Goal: Transaction & Acquisition: Purchase product/service

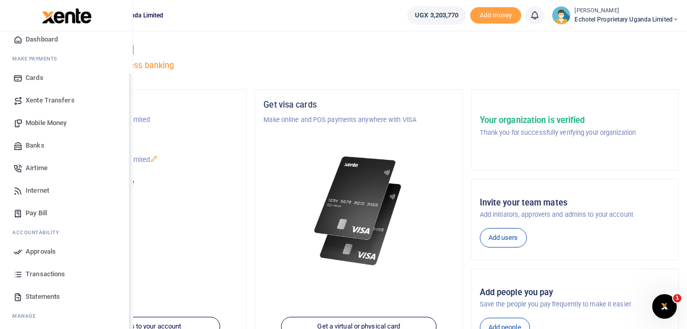
scroll to position [51, 0]
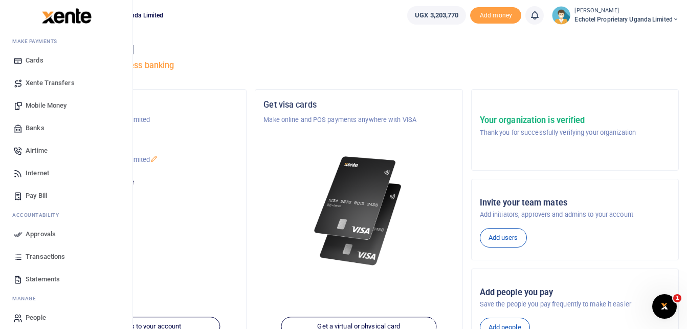
click at [37, 106] on span "Mobile Money" at bounding box center [46, 105] width 41 height 10
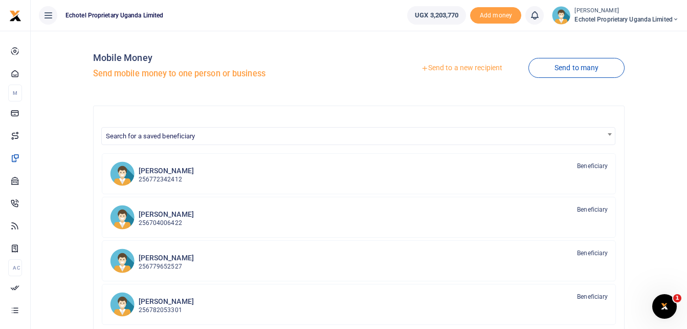
click at [463, 72] on link "Send to a new recipient" at bounding box center [462, 68] width 134 height 18
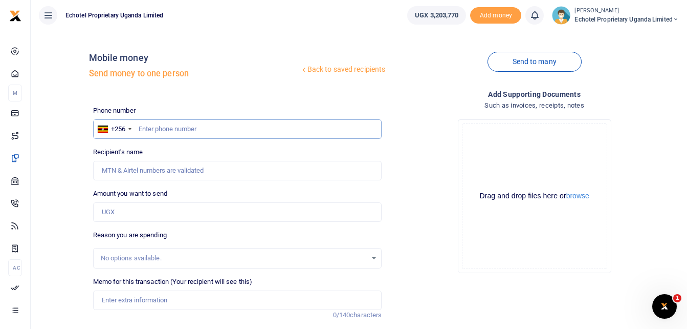
click at [187, 123] on input "text" at bounding box center [237, 128] width 289 height 19
paste input "0701-440-199"
click at [144, 128] on input "0701-440-199" at bounding box center [237, 128] width 289 height 19
type input "701440199"
click at [424, 116] on div "Drop your files here Drag and drop files here or browse Powered by Uppy" at bounding box center [534, 196] width 289 height 170
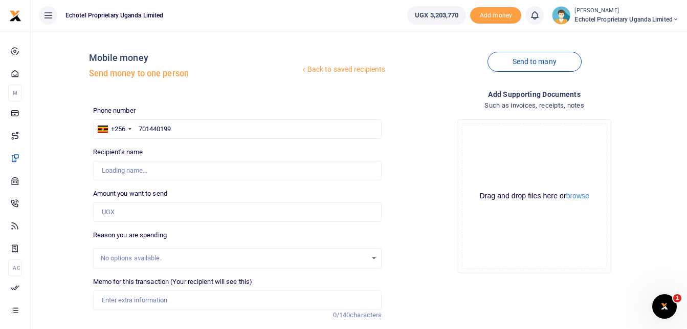
type input "[PERSON_NAME]"
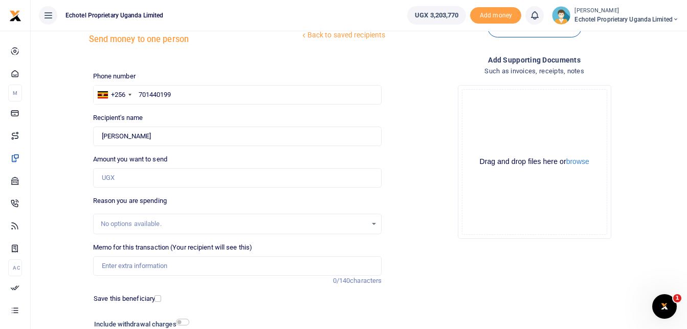
scroll to position [51, 0]
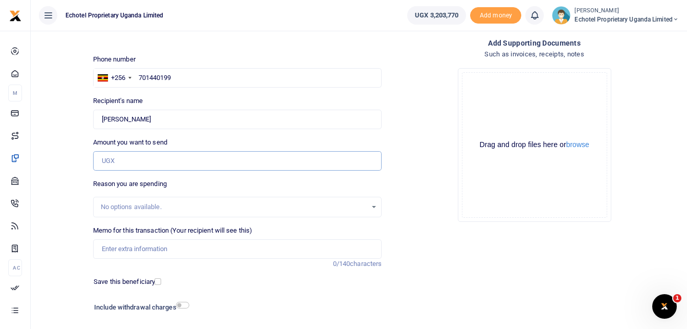
click at [137, 157] on input "Amount you want to send" at bounding box center [237, 160] width 289 height 19
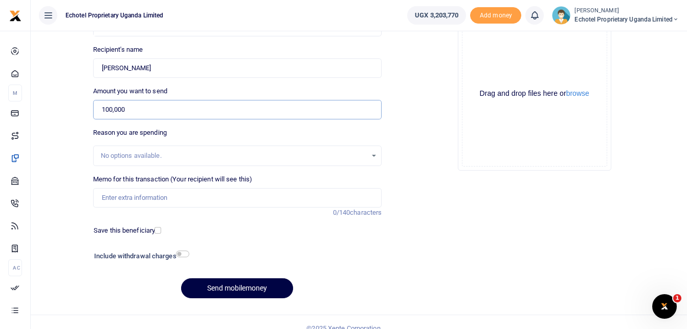
type input "100,000"
click at [157, 199] on input "Memo for this transaction (Your recipient will see this)" at bounding box center [237, 197] width 289 height 19
click at [238, 236] on div "Phone number +256 Uganda +256 701440199 Phone is required. Recipient's name Fou…" at bounding box center [237, 154] width 297 height 303
click at [265, 201] on input "Registration fees for company documents" at bounding box center [237, 197] width 289 height 19
click at [255, 196] on input "Registration fees for company documents -Addition of new director" at bounding box center [237, 197] width 289 height 19
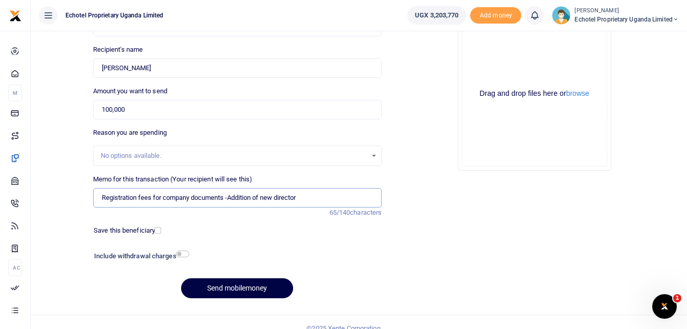
click at [305, 197] on input "Registration fees for company documents -Addition of new director" at bounding box center [237, 197] width 289 height 19
type input "Registration fees for company documents -Addition of new director"
click at [188, 252] on input "checkbox" at bounding box center [182, 253] width 13 height 7
checkbox input "true"
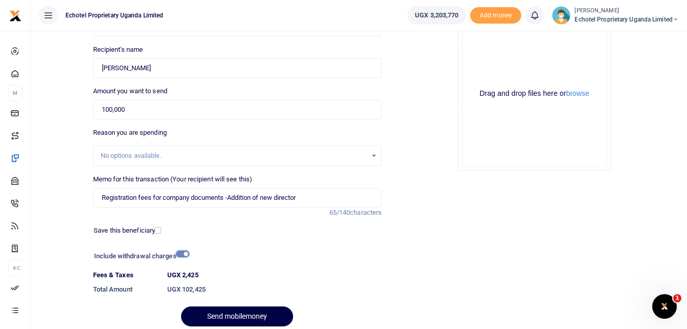
scroll to position [143, 0]
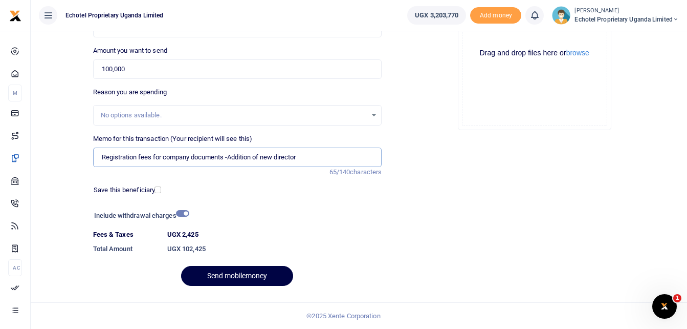
drag, startPoint x: 225, startPoint y: 155, endPoint x: 194, endPoint y: 155, distance: 31.2
click at [194, 155] on input "Registration fees for company documents -Addition of new director" at bounding box center [237, 156] width 289 height 19
type input "Registration fees for company resolution -Addition of new director"
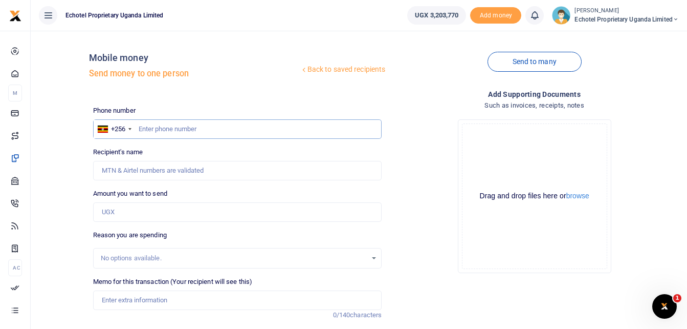
click at [200, 128] on input "text" at bounding box center [237, 128] width 289 height 19
click at [173, 251] on div "No options available." at bounding box center [237, 258] width 289 height 20
click at [167, 256] on div "No options available." at bounding box center [234, 258] width 267 height 10
click at [134, 212] on input "Amount you want to send" at bounding box center [237, 211] width 289 height 19
type input "100,000"
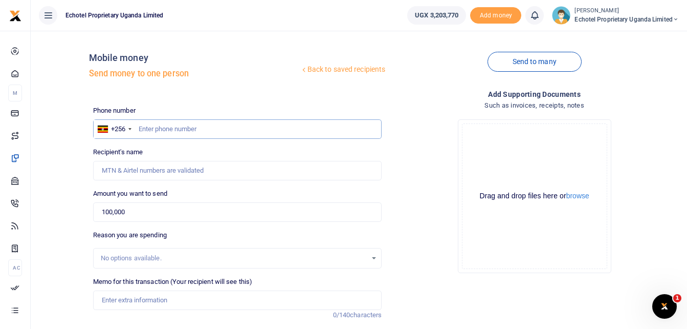
type input "Kasozi Paul"
type input "Registration fees for company resolution -Addition of new director"
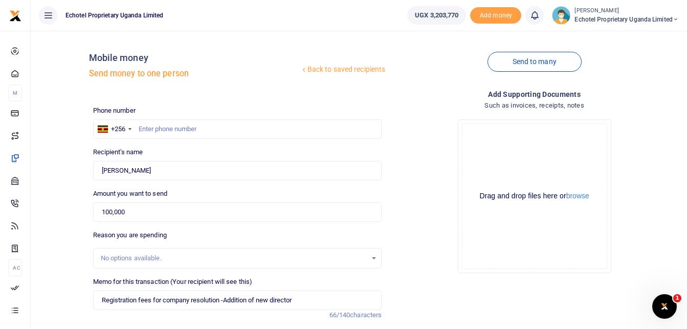
click at [294, 229] on div "Phone number +256 Uganda +256 Phone is required. Recipient's name Kasozi Paul N…" at bounding box center [237, 256] width 297 height 303
click at [211, 132] on input "text" at bounding box center [237, 128] width 289 height 19
paste input "0701-440-199"
type input "701440199"
click at [421, 135] on div "Drop your files here Drag and drop files here or browse Powered by Uppy" at bounding box center [534, 196] width 289 height 170
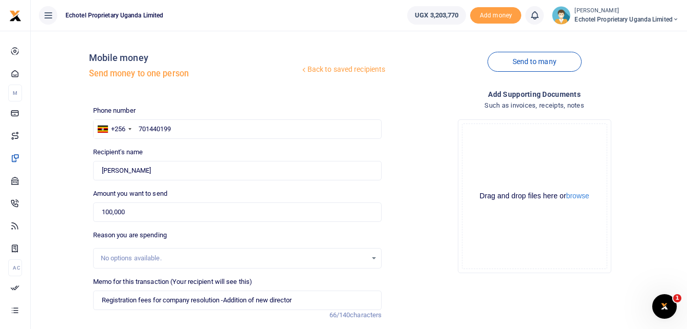
click at [418, 152] on div "Drop your files here Drag and drop files here or browse Powered by Uppy" at bounding box center [534, 196] width 289 height 170
click at [261, 173] on input "Found" at bounding box center [237, 170] width 289 height 19
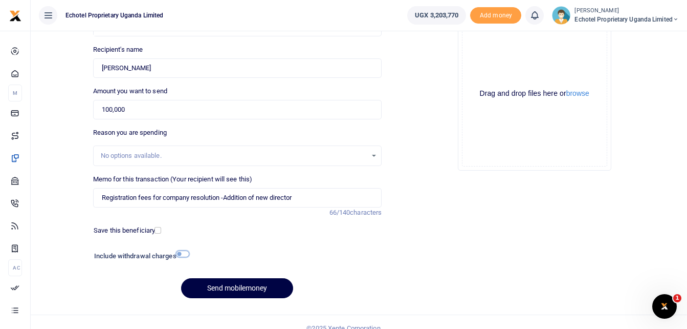
click at [188, 256] on input "checkbox" at bounding box center [182, 253] width 13 height 7
checkbox input "true"
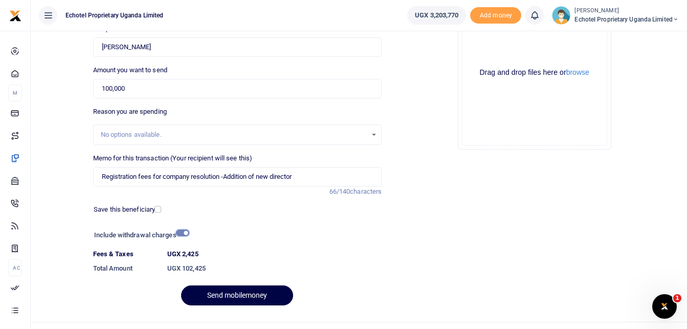
scroll to position [143, 0]
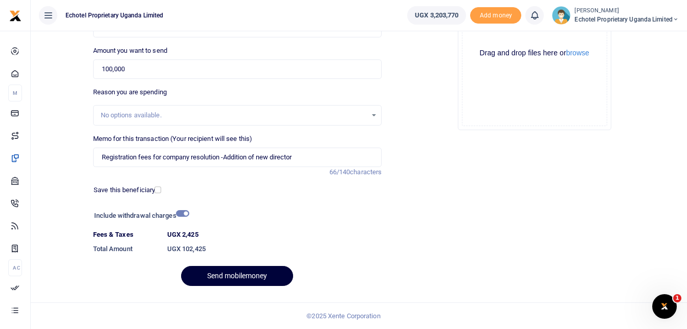
click at [226, 276] on button "Send mobilemoney" at bounding box center [237, 276] width 112 height 20
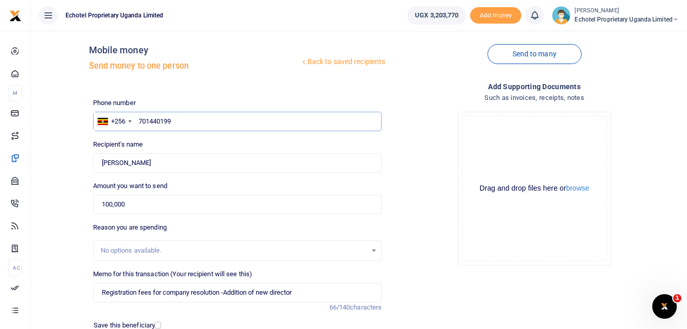
scroll to position [0, 0]
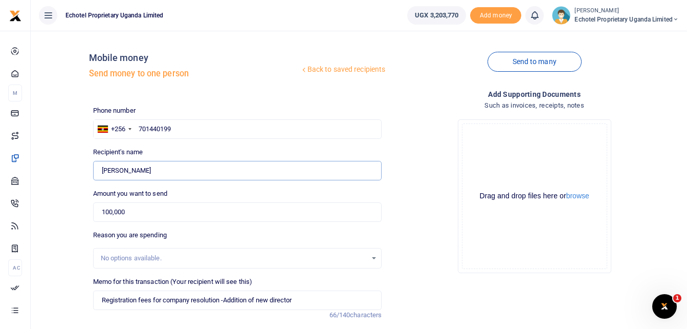
drag, startPoint x: 131, startPoint y: 172, endPoint x: 92, endPoint y: 177, distance: 39.7
click at [92, 177] on div "Recipient's name Found Name is required." at bounding box center [237, 163] width 297 height 33
type input "[PERSON_NAME]"
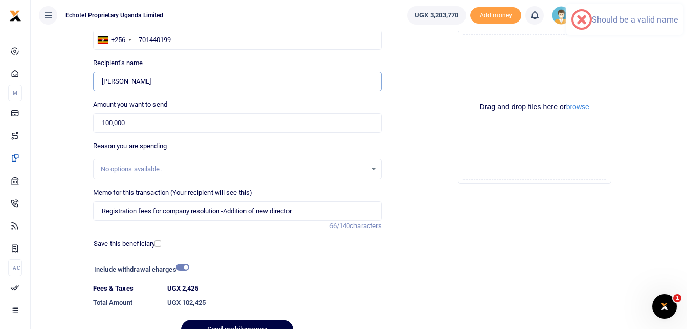
scroll to position [143, 0]
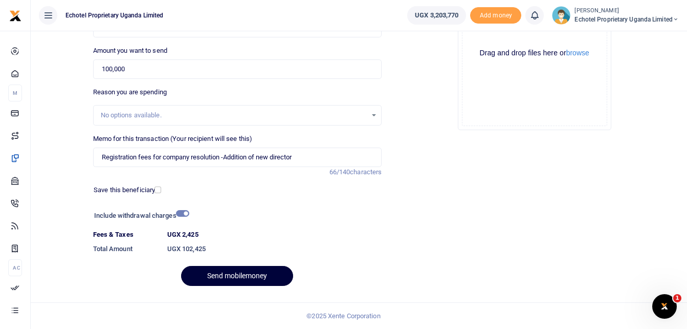
click at [227, 275] on button "Send mobilemoney" at bounding box center [237, 276] width 112 height 20
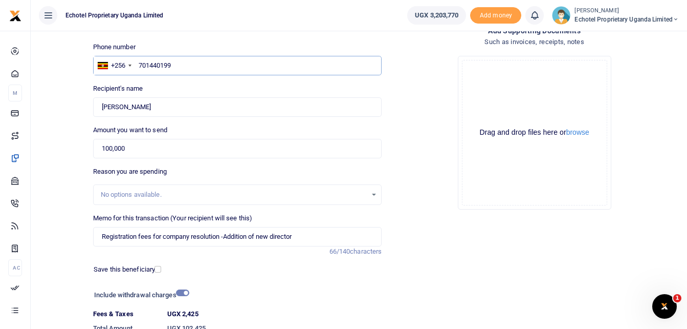
scroll to position [102, 0]
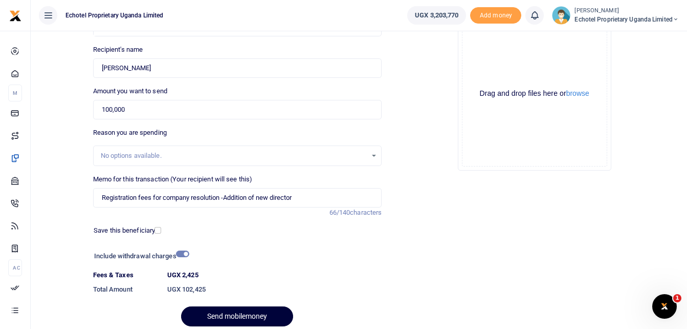
click at [247, 314] on button "Send mobilemoney" at bounding box center [237, 316] width 112 height 20
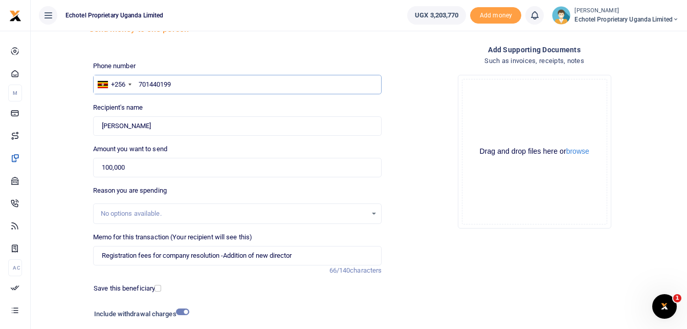
scroll to position [0, 0]
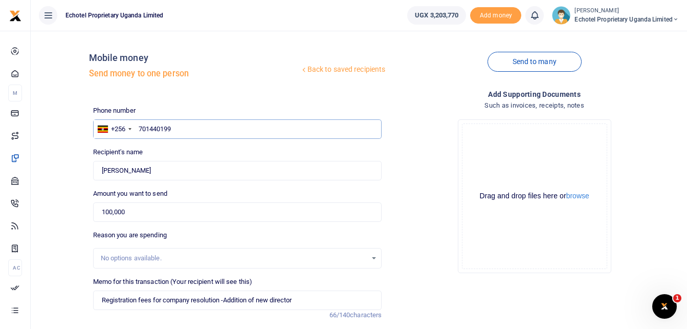
type input "7701440199"
type input "[PERSON_NAME]"
drag, startPoint x: 179, startPoint y: 127, endPoint x: 138, endPoint y: 127, distance: 41.4
click at [138, 127] on input "7701440199" at bounding box center [237, 128] width 289 height 19
paste input "0701-440-"
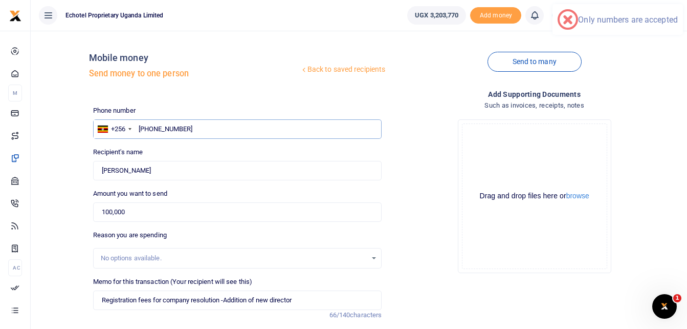
click at [143, 126] on input "[PHONE_NUMBER]" at bounding box center [237, 128] width 289 height 19
click at [146, 129] on input "701-440-199" at bounding box center [237, 128] width 289 height 19
click at [153, 128] on input "701-440-199" at bounding box center [237, 128] width 289 height 19
click at [164, 127] on input "701440-199" at bounding box center [237, 128] width 289 height 19
type input "701440199"
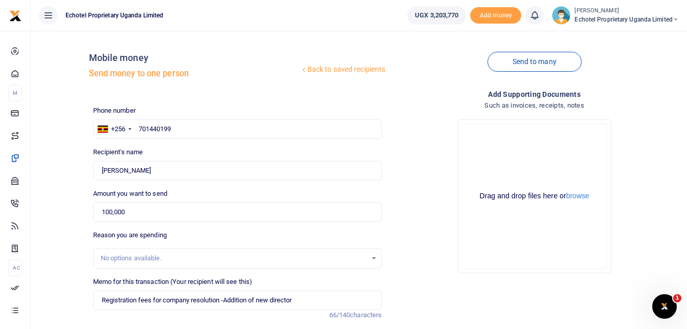
click at [389, 147] on div "Add supporting Documents Such as invoices, receipts, notes Drop your files here…" at bounding box center [534, 263] width 297 height 348
click at [258, 132] on input "701440199" at bounding box center [237, 128] width 289 height 19
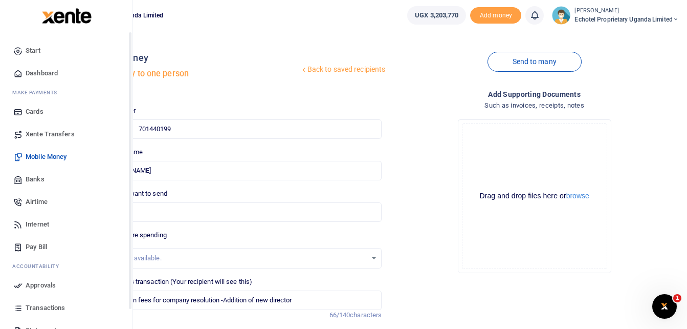
click at [48, 156] on span "Mobile Money" at bounding box center [46, 156] width 41 height 10
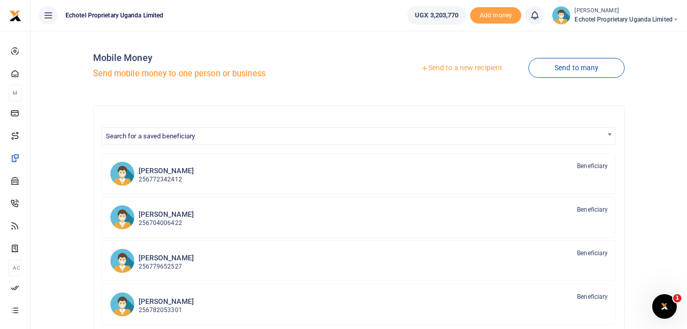
click at [447, 68] on link "Send to a new recipient" at bounding box center [462, 68] width 134 height 18
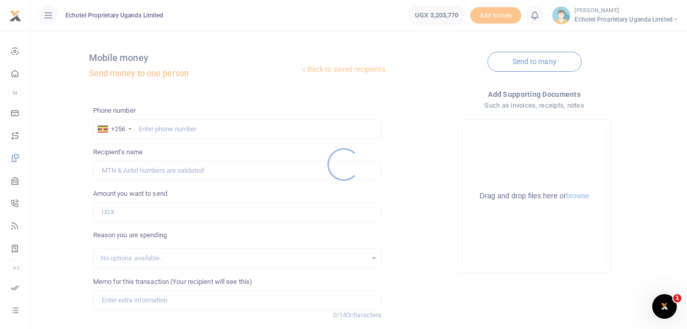
click at [161, 122] on div at bounding box center [343, 164] width 687 height 329
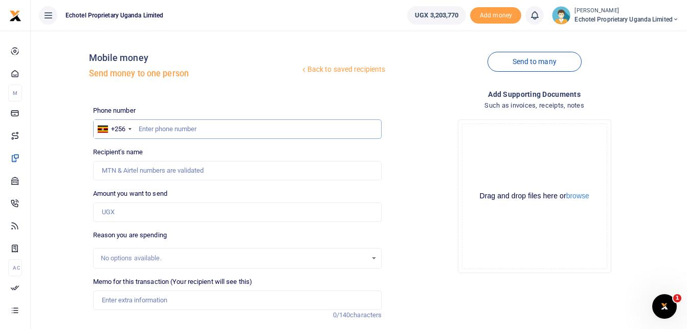
click at [162, 130] on input "text" at bounding box center [237, 128] width 289 height 19
paste input "[PHONE_NUMBER]"
click at [155, 128] on input "[PHONE_NUMBER]" at bounding box center [237, 128] width 289 height 19
click at [168, 125] on input "0701440-199" at bounding box center [237, 128] width 289 height 19
type input "0701440199"
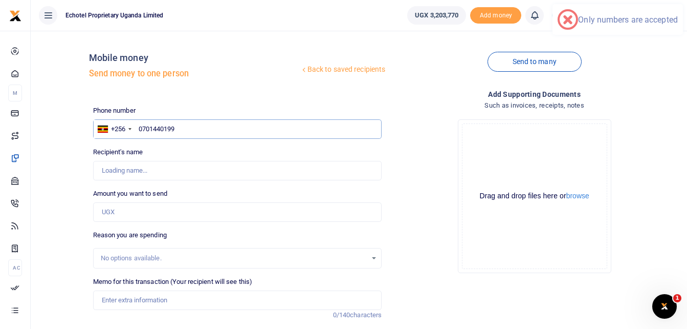
click at [143, 127] on input "0701440199" at bounding box center [237, 128] width 289 height 19
type input "Kasozi Paul"
type input "0701440199"
click at [430, 142] on div "Drop your files here Drag and drop files here or browse Powered by Uppy" at bounding box center [534, 196] width 289 height 170
click at [124, 214] on input "Amount you want to send" at bounding box center [237, 211] width 289 height 19
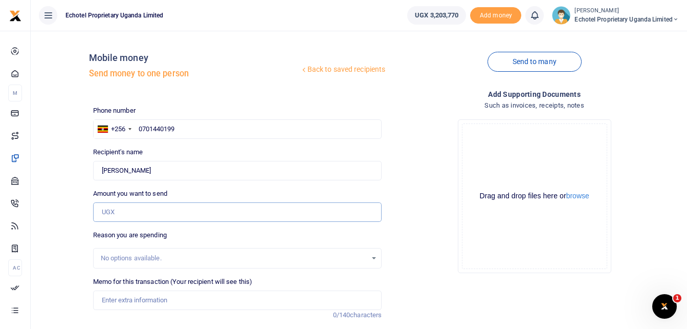
type input "100,000"
type input "Registration fees for company resolution -Addition of new director"
click at [409, 162] on div "Drop your files here Drag and drop files here or browse Powered by Uppy" at bounding box center [534, 196] width 289 height 170
click at [142, 125] on input "0701440199" at bounding box center [237, 128] width 289 height 19
type input "701440199"
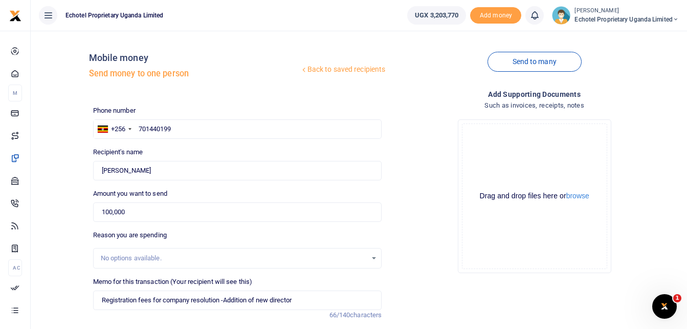
click at [429, 149] on div "Drop your files here Drag and drop files here or browse Powered by Uppy" at bounding box center [534, 196] width 289 height 170
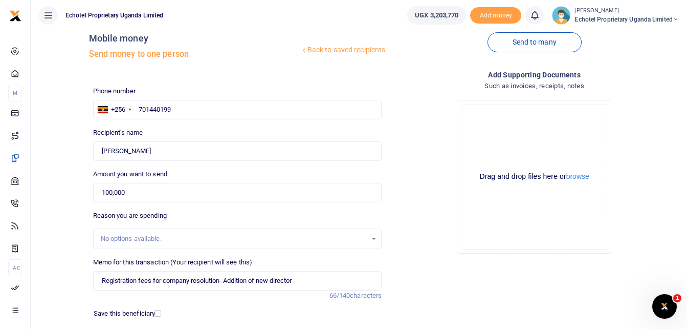
scroll to position [115, 0]
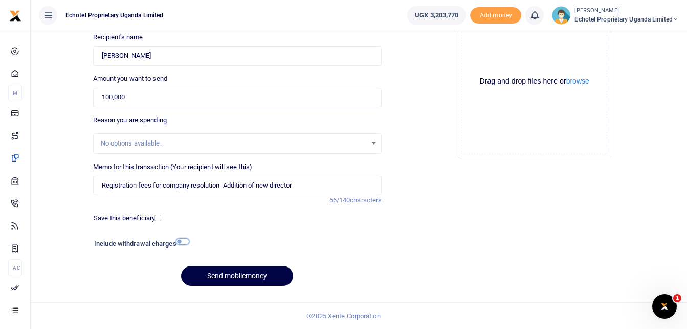
click at [185, 240] on input "checkbox" at bounding box center [182, 241] width 13 height 7
checkbox input "true"
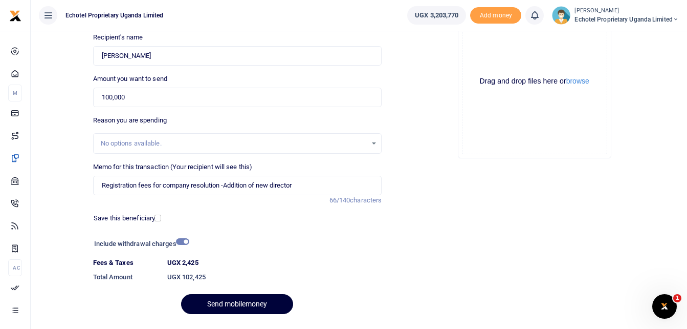
click at [230, 305] on button "Send mobilemoney" at bounding box center [237, 304] width 112 height 20
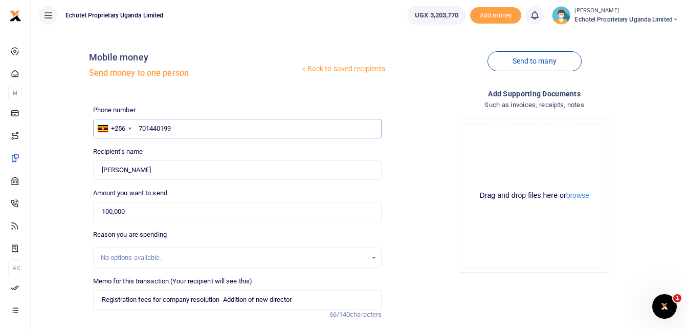
scroll to position [0, 0]
click at [409, 155] on div "Drop your files here Drag and drop files here or browse Powered by Uppy" at bounding box center [534, 196] width 289 height 170
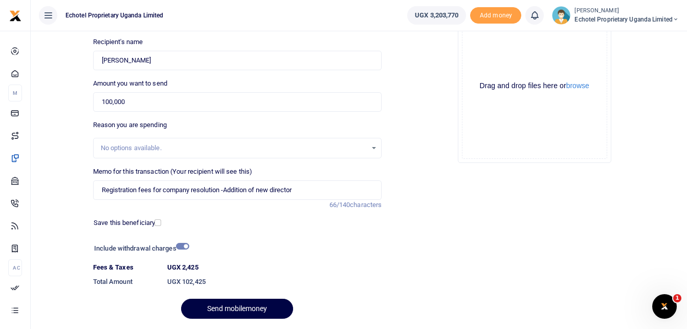
scroll to position [143, 0]
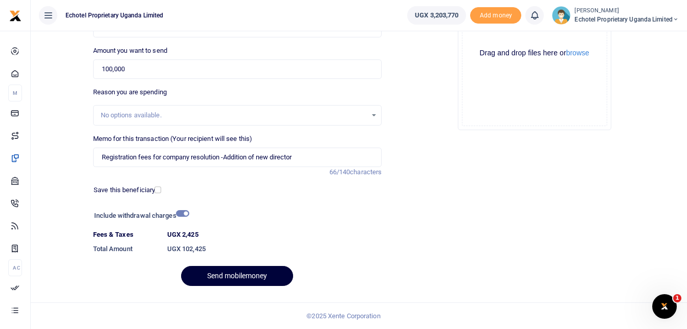
click at [232, 272] on button "Send mobilemoney" at bounding box center [237, 276] width 112 height 20
click at [230, 274] on button "Send mobilemoney" at bounding box center [237, 276] width 112 height 20
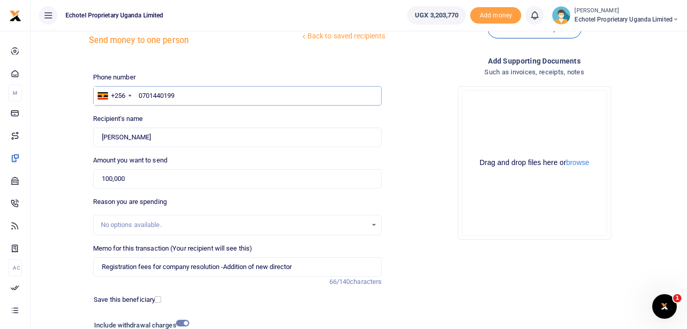
scroll to position [51, 0]
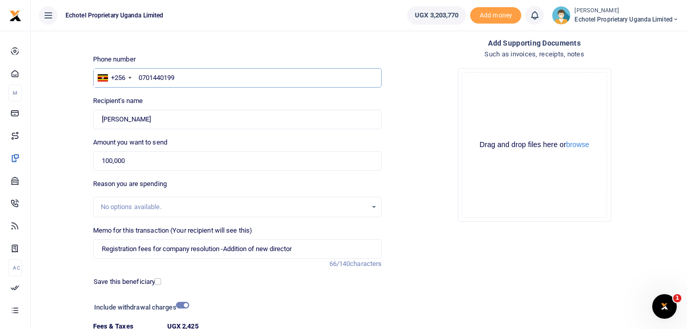
click at [139, 77] on input "0701440199" at bounding box center [237, 77] width 289 height 19
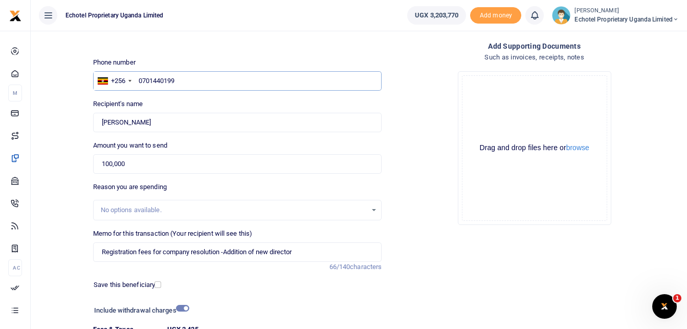
scroll to position [0, 0]
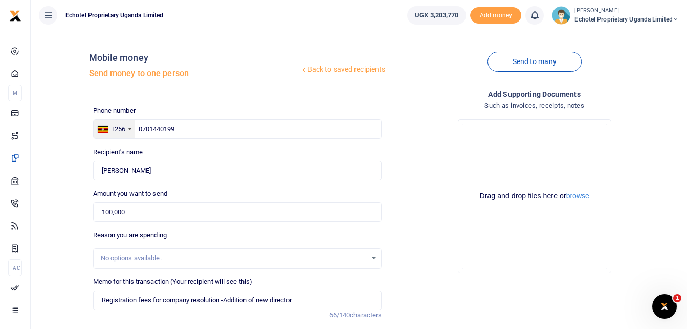
click at [129, 128] on div at bounding box center [129, 129] width 3 height 2
click at [126, 146] on span "[GEOGRAPHIC_DATA]" at bounding box center [143, 146] width 63 height 8
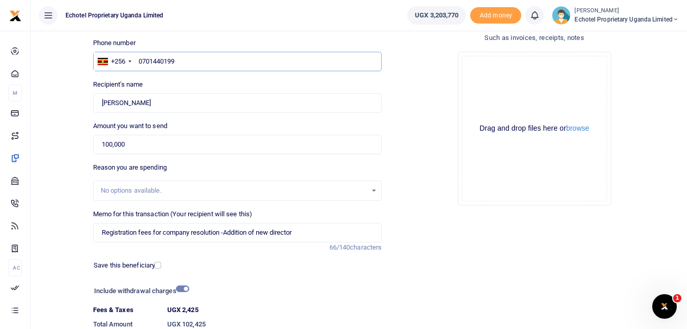
scroll to position [143, 0]
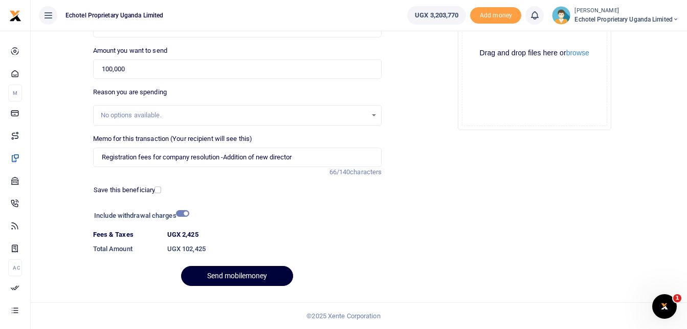
type input "0701440199"
click at [227, 279] on button "Send mobilemoney" at bounding box center [237, 276] width 112 height 20
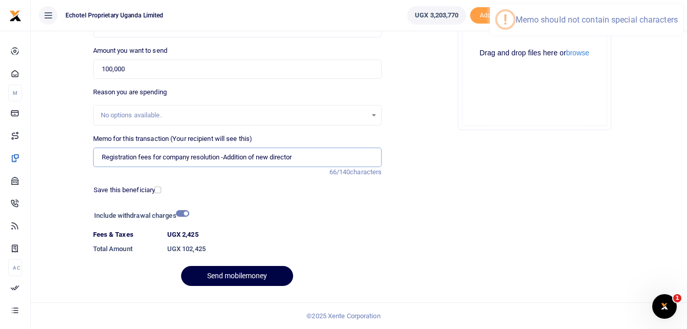
click at [226, 156] on input "Registration fees for company resolution -Addition of new director" at bounding box center [237, 156] width 289 height 19
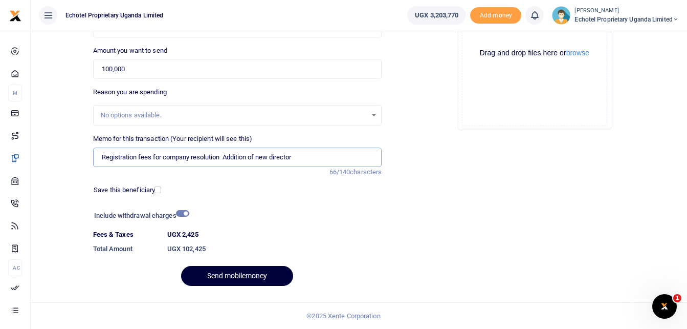
type input "Registration fees for company resolution Addition of new director"
click at [238, 276] on button "Send mobilemoney" at bounding box center [237, 276] width 112 height 20
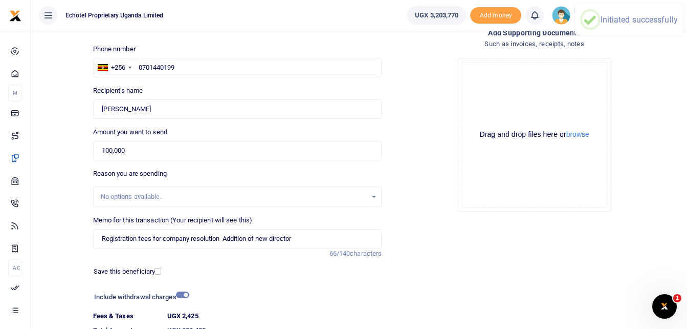
scroll to position [0, 0]
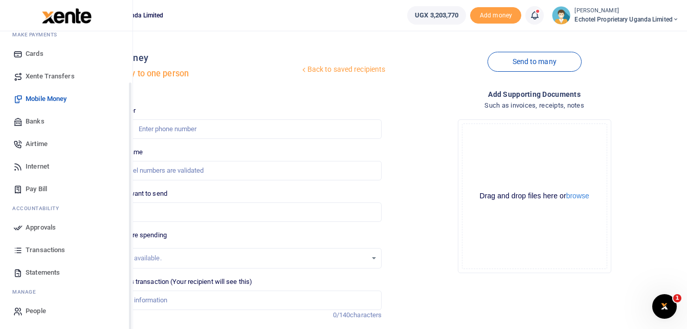
scroll to position [59, 0]
click at [45, 245] on span "Transactions" at bounding box center [45, 249] width 39 height 10
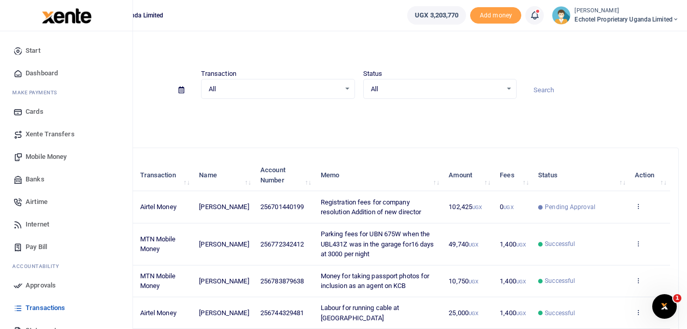
click at [45, 158] on span "Mobile Money" at bounding box center [46, 156] width 41 height 10
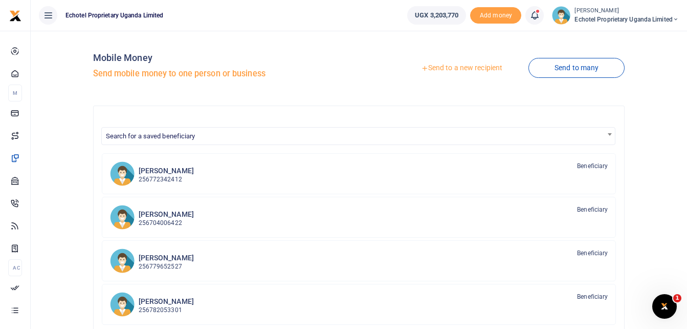
click at [486, 68] on link "Send to a new recipient" at bounding box center [462, 68] width 134 height 18
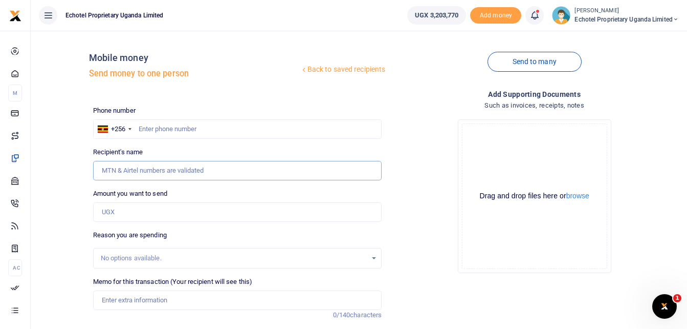
click at [156, 168] on input "Recipient's name" at bounding box center [237, 170] width 289 height 19
type input "m"
click at [164, 127] on input "text" at bounding box center [237, 128] width 289 height 19
type input "ma"
click at [301, 72] on icon at bounding box center [303, 69] width 7 height 7
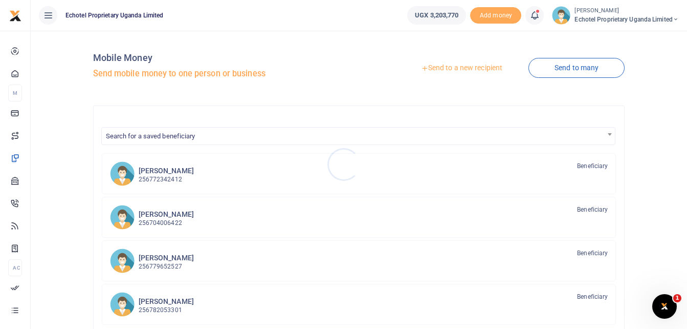
click at [186, 140] on div at bounding box center [343, 164] width 687 height 329
click at [181, 137] on span "Search for a saved beneficiary" at bounding box center [151, 136] width 90 height 8
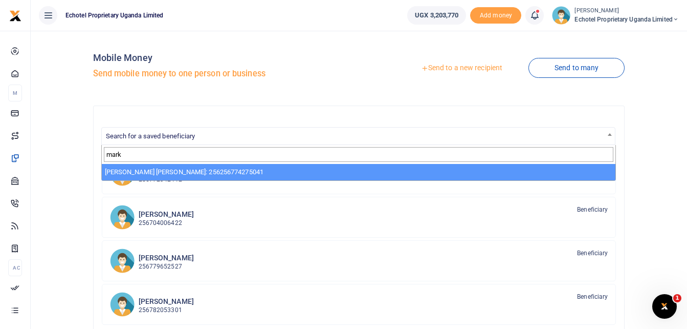
type input "mark"
select select "2440"
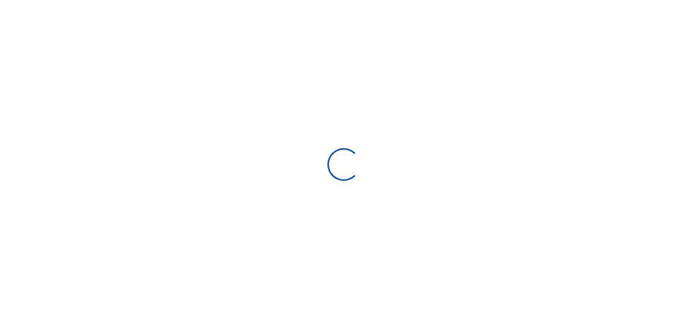
select select "Loading bundles"
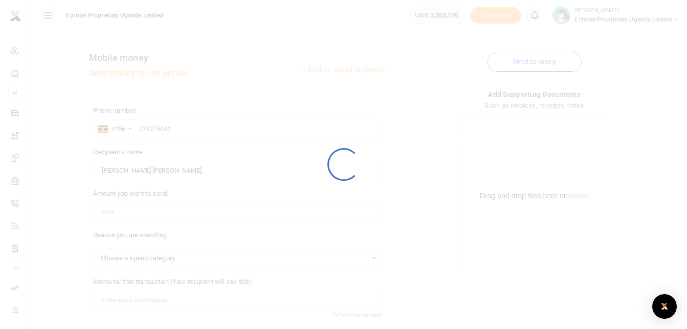
select select
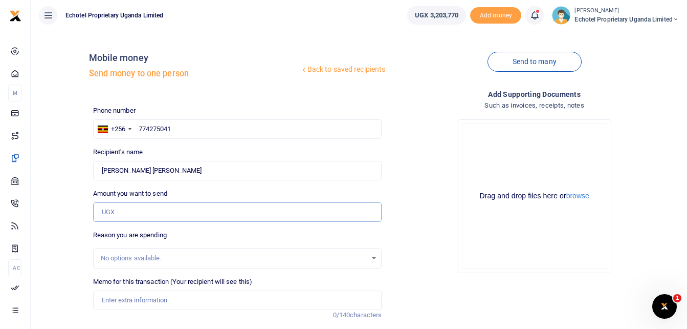
click at [118, 211] on input "Amount you want to send" at bounding box center [237, 211] width 289 height 19
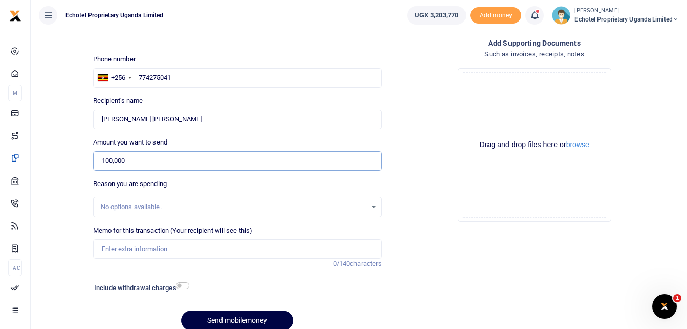
type input "100,000"
click at [150, 251] on input "Memo for this transaction (Your recipient will see this)" at bounding box center [237, 248] width 289 height 19
type input "Staff friuts from [DATE] to [DATE]"
click at [186, 285] on input "checkbox" at bounding box center [182, 285] width 13 height 7
checkbox input "true"
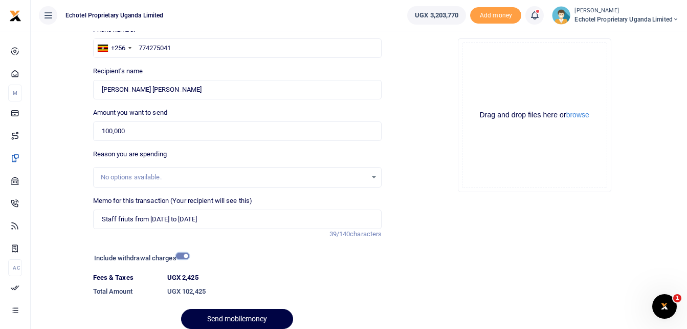
scroll to position [124, 0]
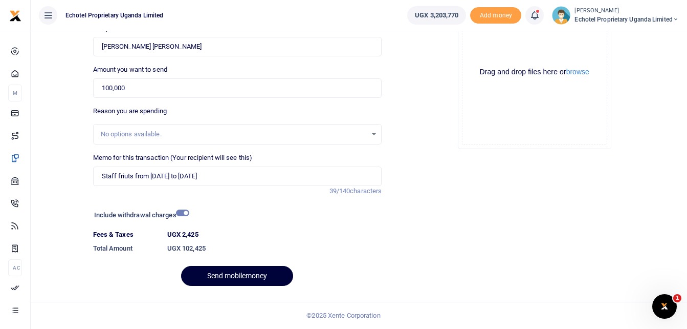
click at [223, 277] on button "Send mobilemoney" at bounding box center [237, 276] width 112 height 20
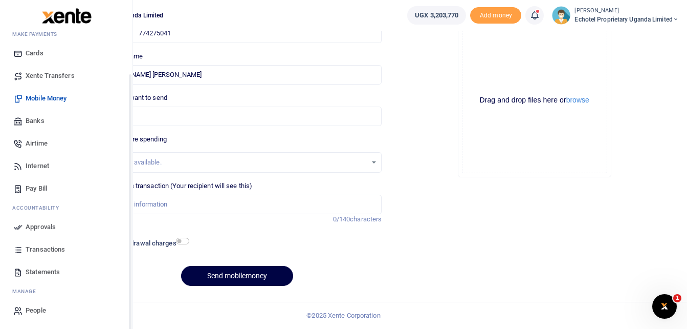
scroll to position [59, 0]
click at [56, 251] on span "Transactions" at bounding box center [45, 249] width 39 height 10
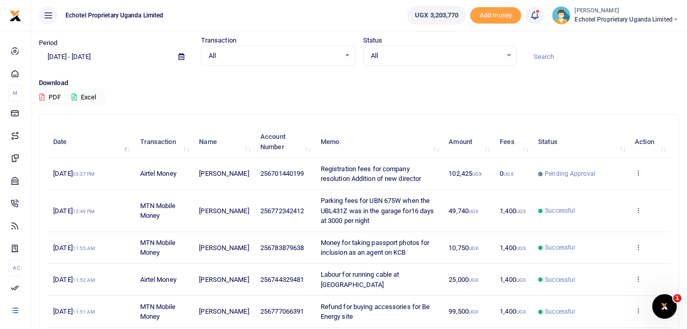
scroll to position [51, 0]
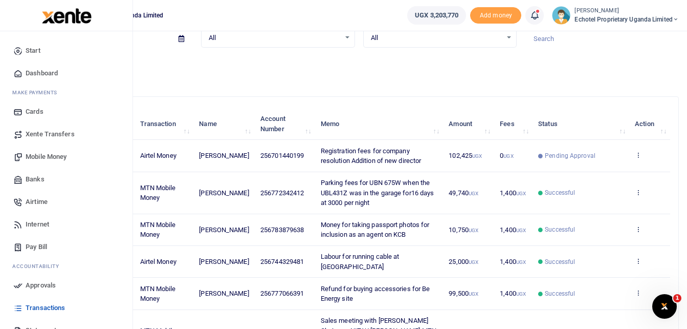
click at [45, 306] on span "Transactions" at bounding box center [45, 307] width 39 height 10
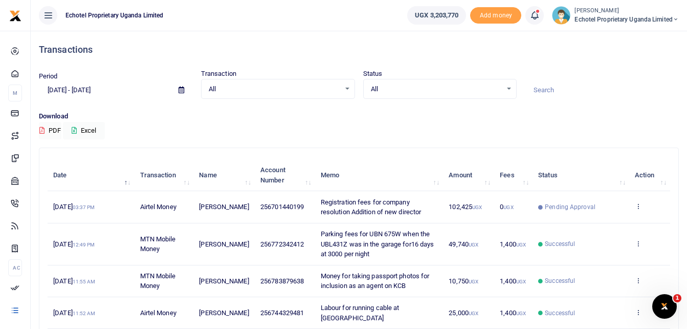
scroll to position [102, 0]
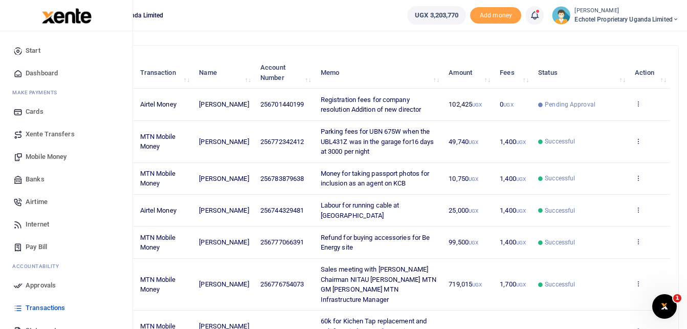
click at [42, 309] on span "Transactions" at bounding box center [45, 307] width 39 height 10
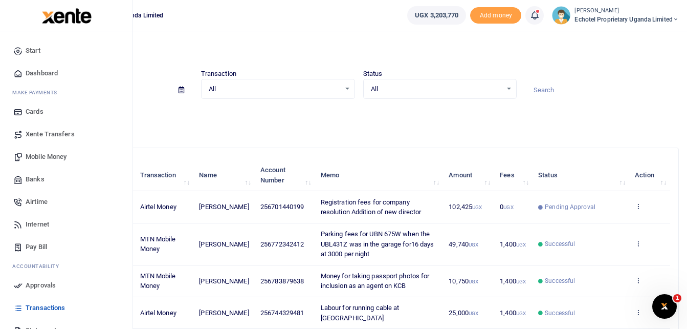
click at [50, 308] on span "Transactions" at bounding box center [45, 307] width 39 height 10
